Goal: Use online tool/utility: Utilize a website feature to perform a specific function

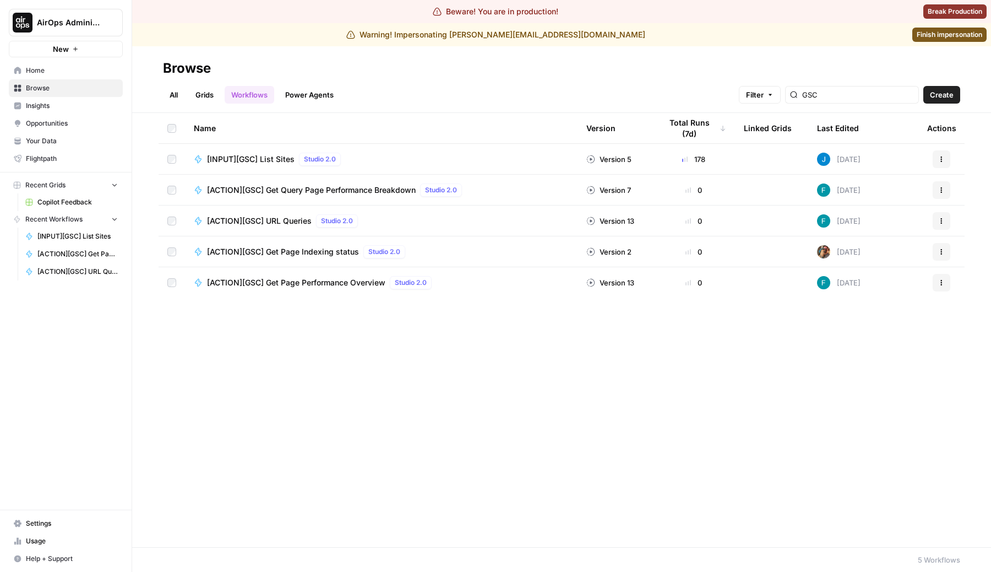
click at [284, 219] on span "[ACTION][GSC] URL Queries" at bounding box center [259, 220] width 105 height 11
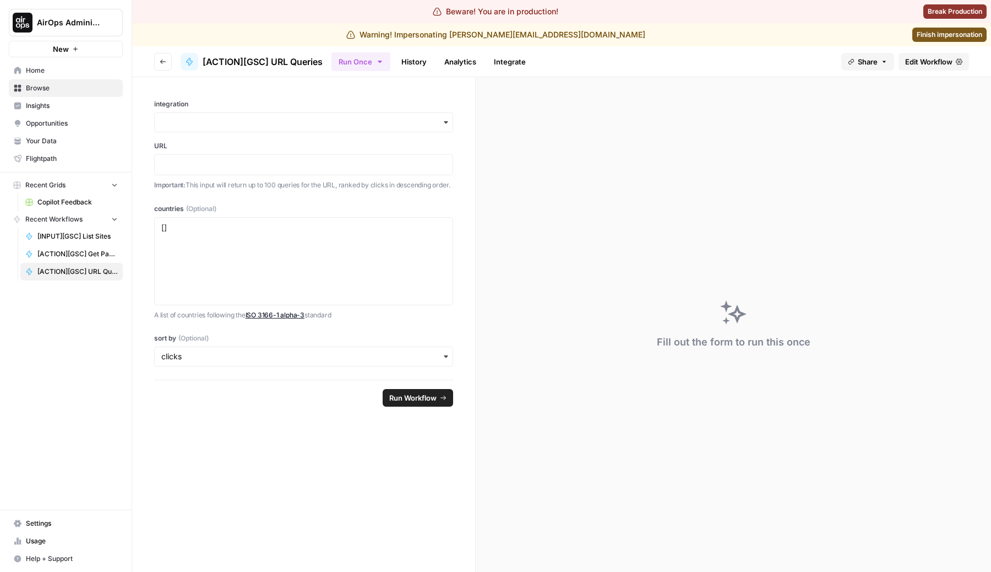
click at [928, 57] on span "Edit Workflow" at bounding box center [928, 61] width 47 height 11
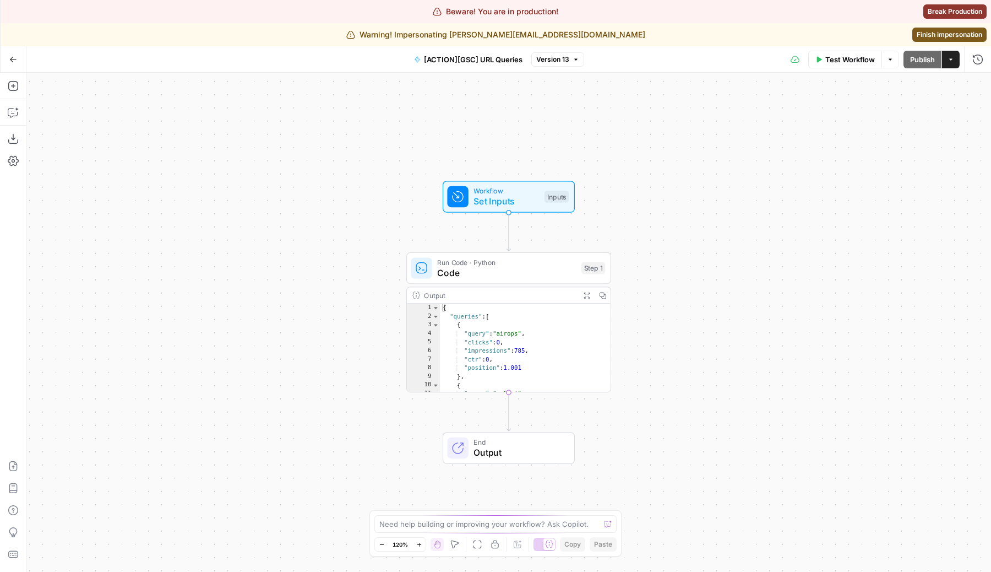
click at [449, 271] on span "Code" at bounding box center [506, 272] width 139 height 13
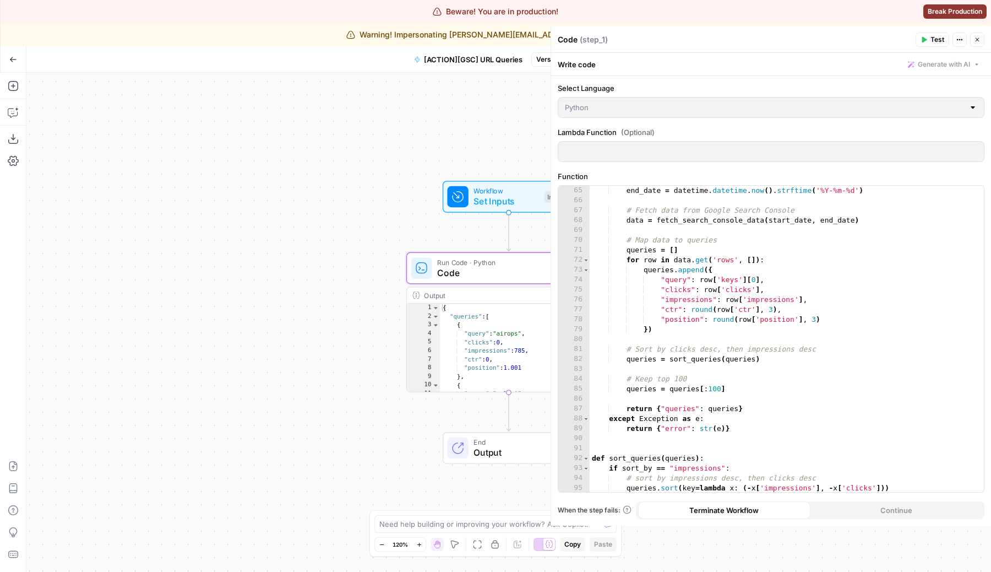
scroll to position [754, 0]
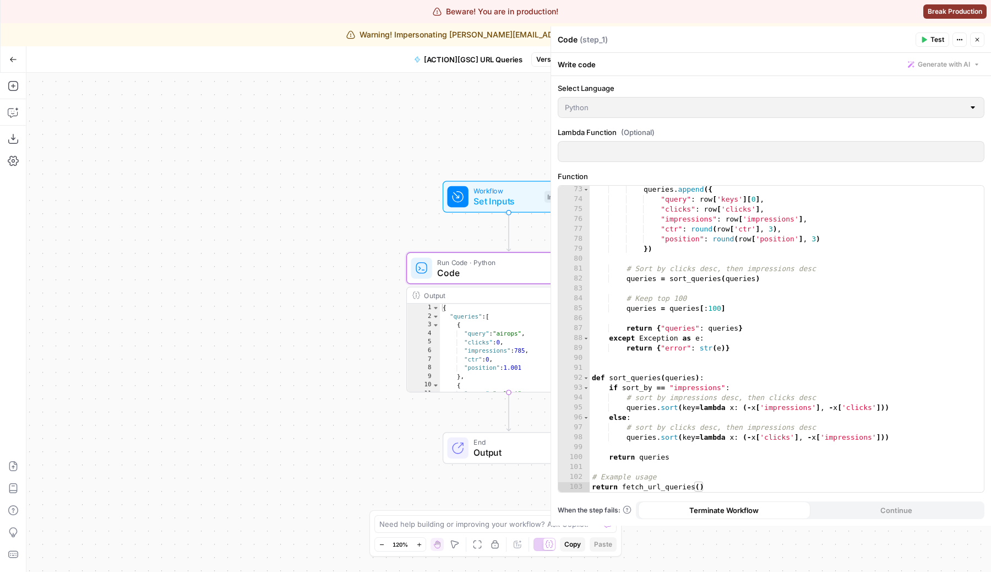
click at [715, 307] on div "73 74 75 76 77 78 79 80 81 82 83 84 85 86 87 88 89 90 91 92 93 94 95 96 97 98 9…" at bounding box center [771, 339] width 426 height 306
click at [755, 306] on div "73 74 75 76 77 78 79 80 81 82 83 84 85 86 87 88 89 90 91 92 93 94 95 96 97 98 9…" at bounding box center [771, 339] width 426 height 306
click at [403, 159] on div "Workflow Set Inputs Inputs Run Code · Python Code Step 1 Output Expand Output C…" at bounding box center [508, 322] width 965 height 499
click at [980, 42] on icon "button" at bounding box center [977, 39] width 7 height 7
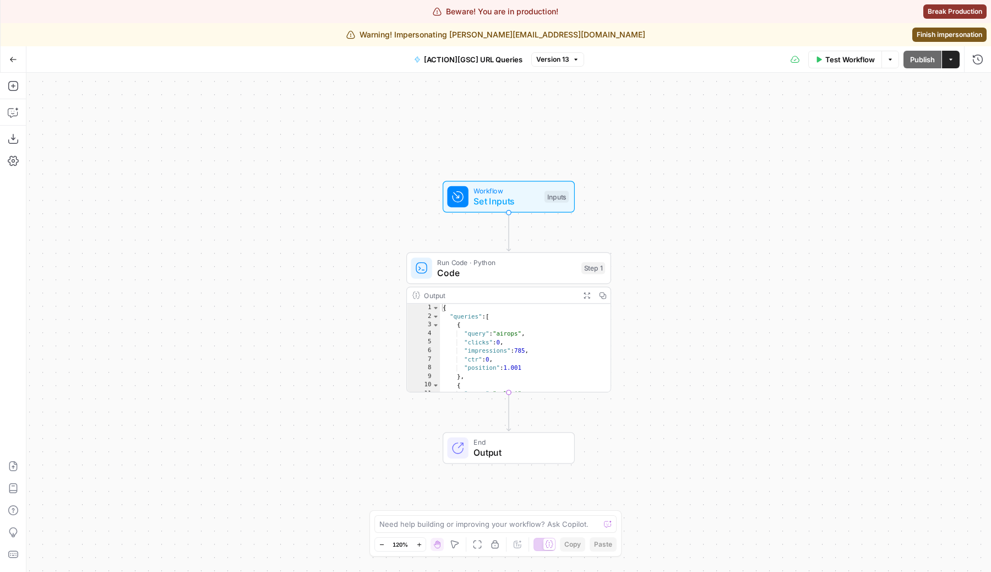
click at [964, 41] on link "Finish impersonation" at bounding box center [949, 35] width 74 height 14
